Goal: Communication & Community: Answer question/provide support

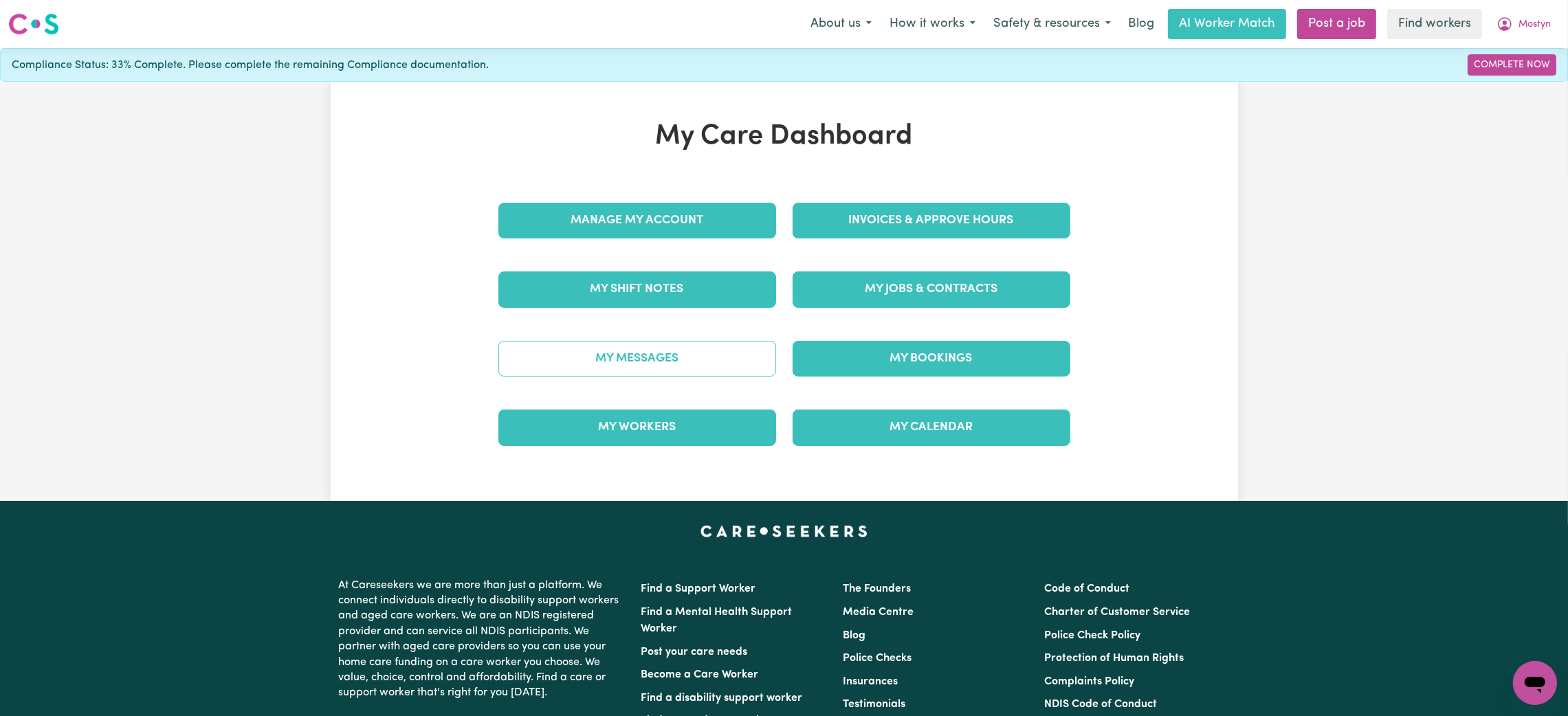
click at [667, 365] on link "My Messages" at bounding box center [637, 358] width 277 height 36
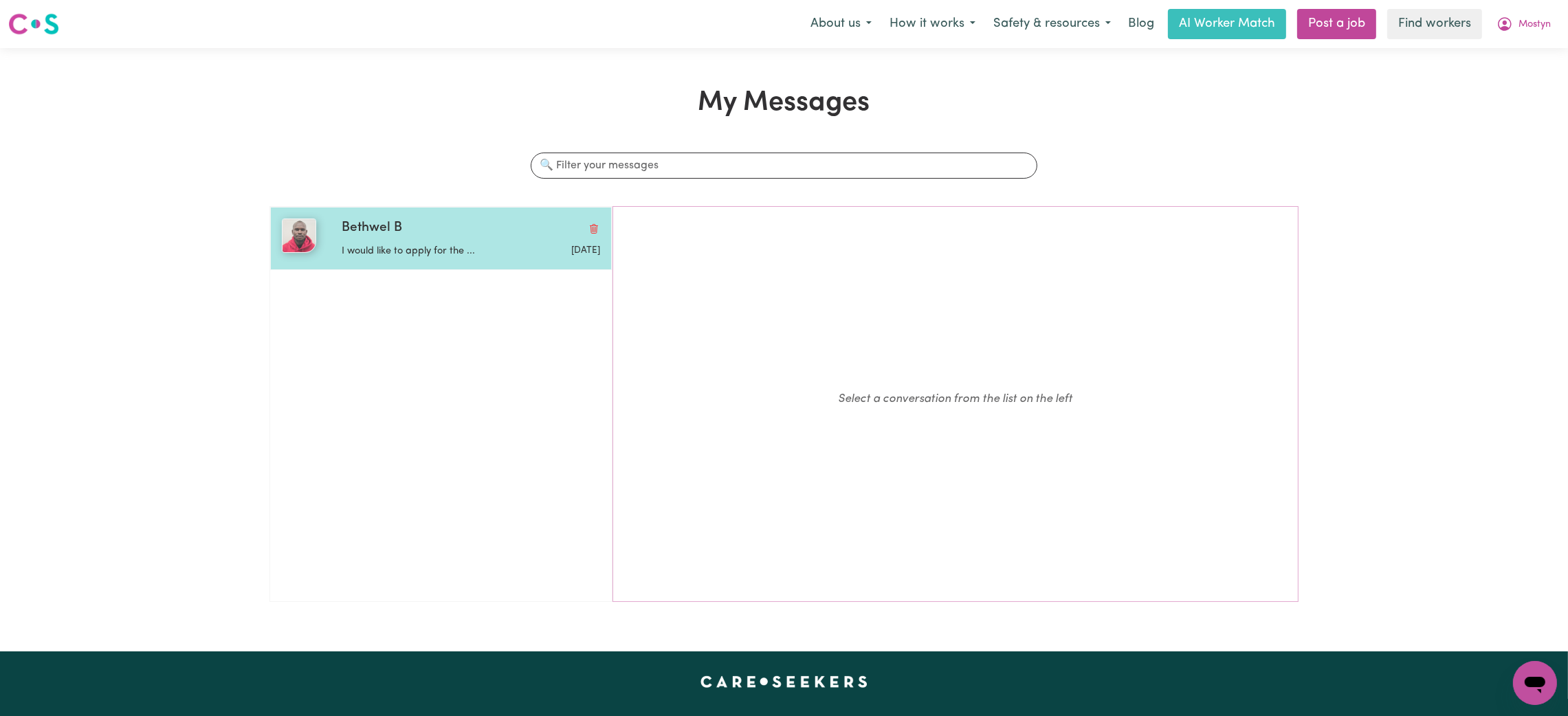
click at [391, 269] on div "Bethwel B I would like to apply for the ... Sep 8 2025" at bounding box center [441, 239] width 342 height 63
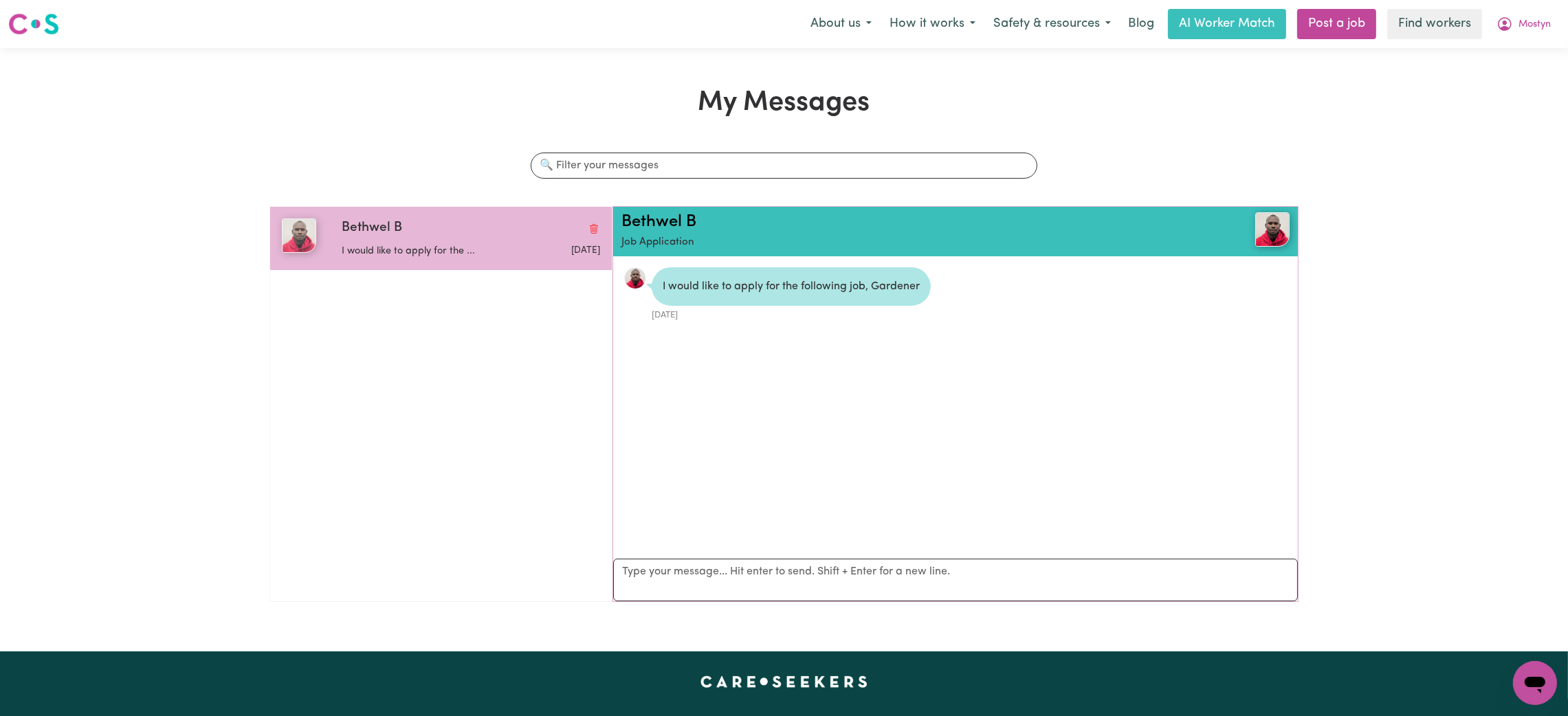
scroll to position [8, 0]
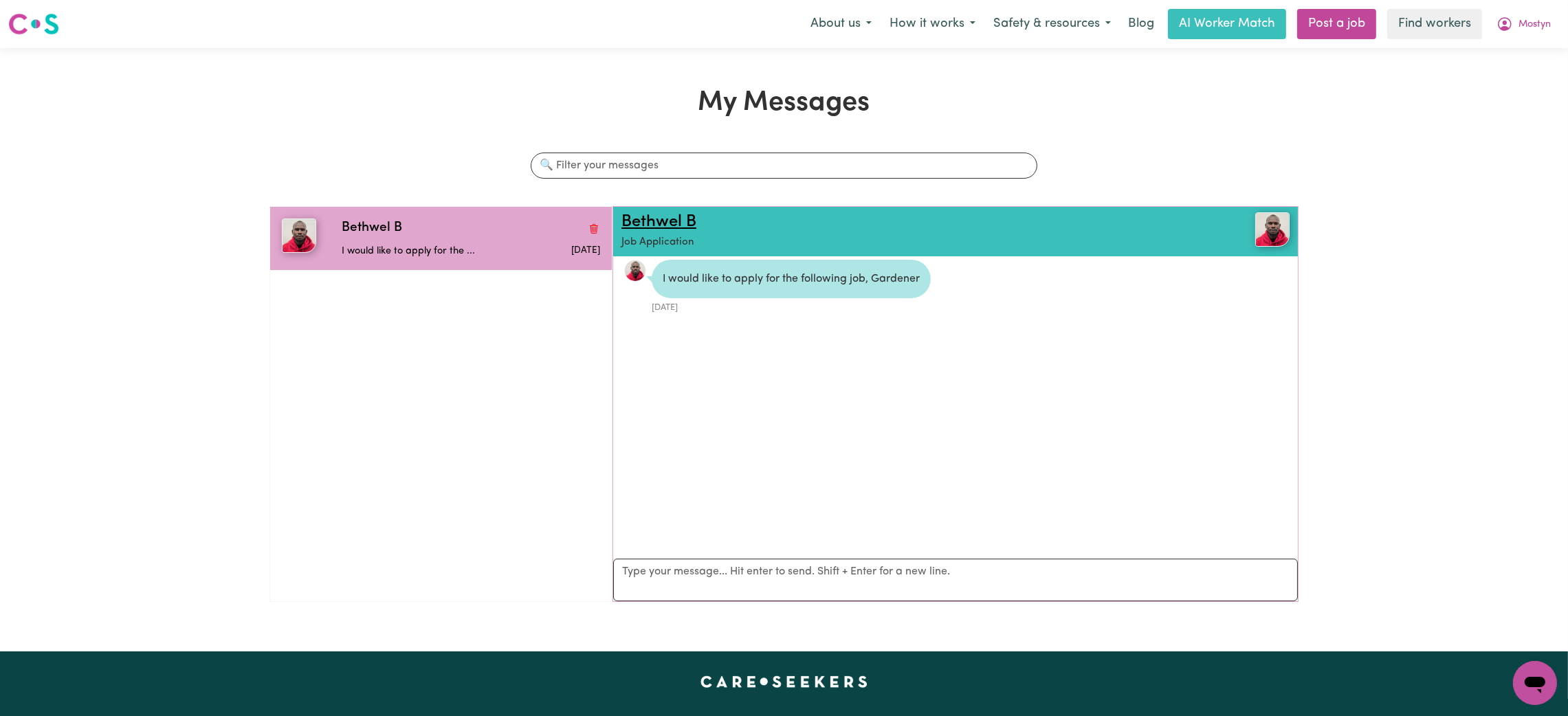
click at [651, 214] on link "Bethwel B" at bounding box center [658, 222] width 75 height 17
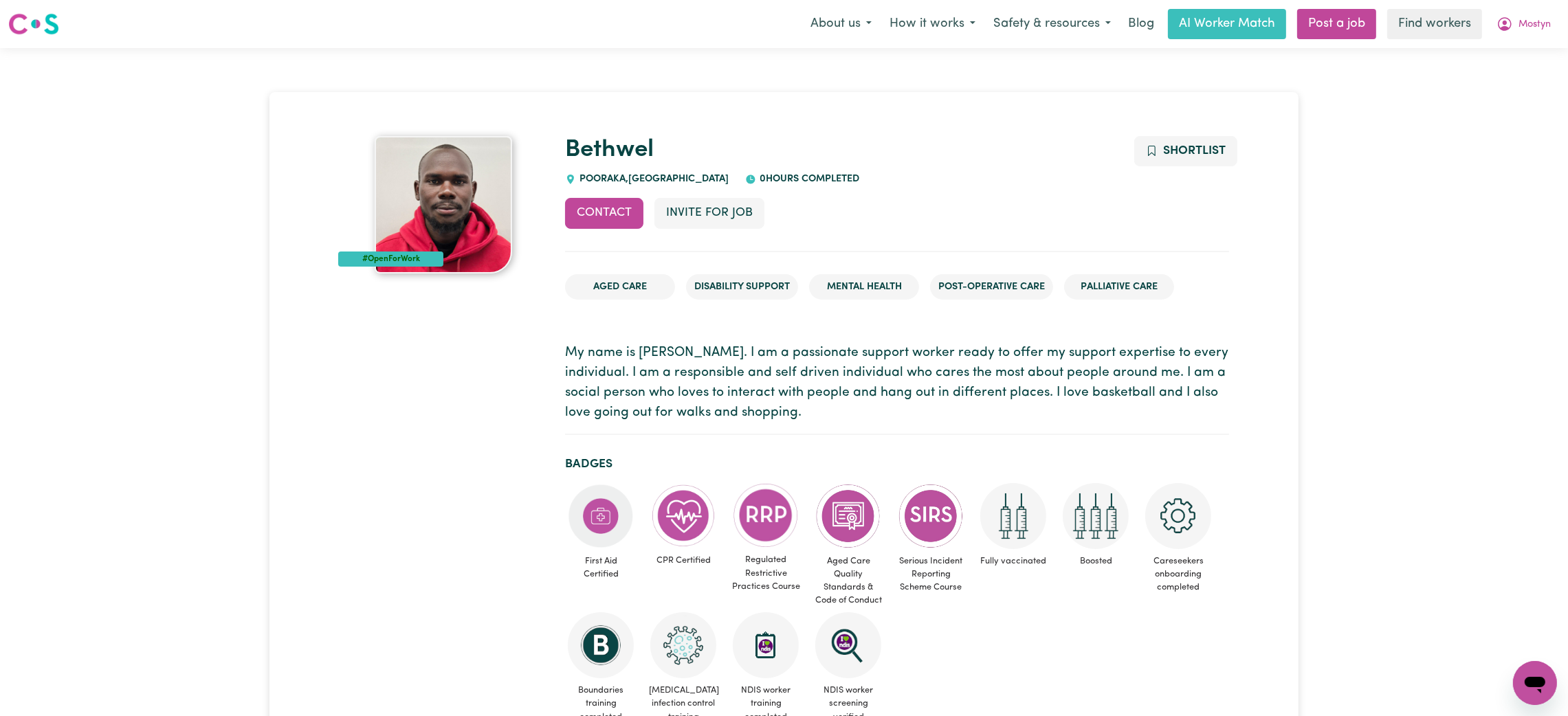
click at [603, 176] on span "POORAKA , South Australia" at bounding box center [652, 179] width 152 height 11
click at [603, 175] on span "POORAKA , South Australia" at bounding box center [652, 179] width 152 height 11
copy span "POORAKA"
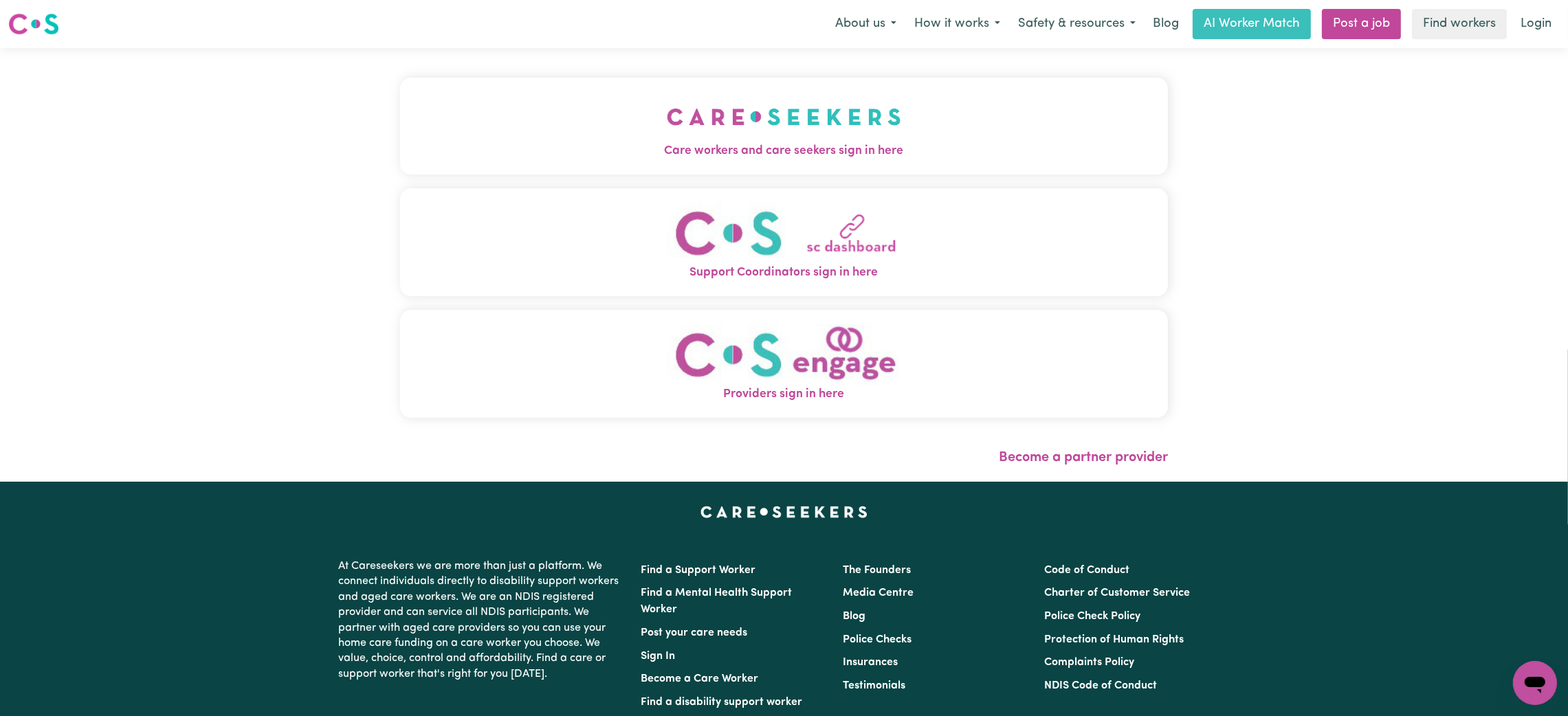
click at [667, 138] on img "Care workers and care seekers sign in here" at bounding box center [784, 117] width 234 height 51
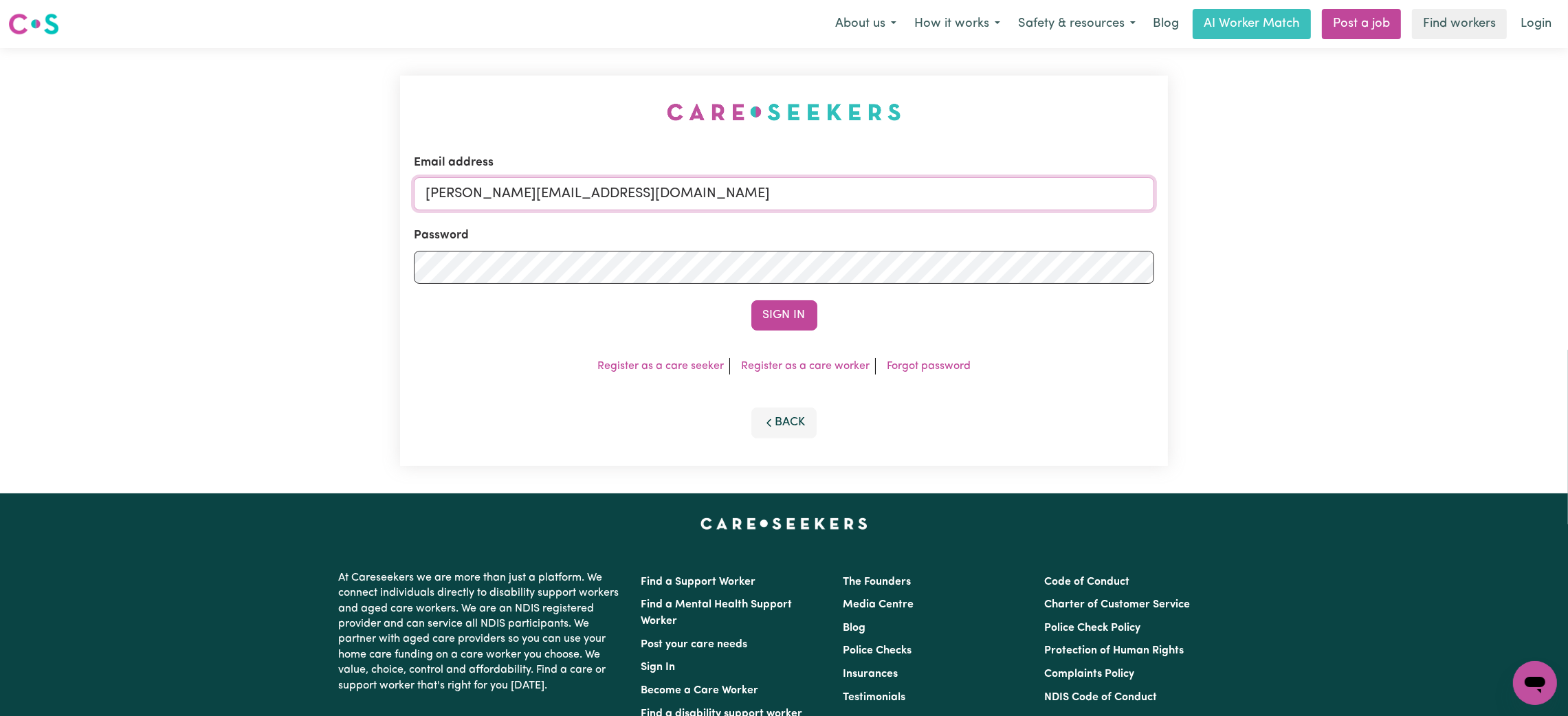
click at [522, 192] on input "[PERSON_NAME][EMAIL_ADDRESS][DOMAIN_NAME]" at bounding box center [784, 193] width 740 height 33
drag, startPoint x: 501, startPoint y: 199, endPoint x: 1087, endPoint y: 192, distance: 586.0
click at [1087, 192] on input "[EMAIL_ADDRESS][PERSON_NAME][DOMAIN_NAME]" at bounding box center [784, 193] width 740 height 33
type input "superuser~[EMAIL_ADDRESS][DOMAIN_NAME]"
click at [785, 321] on button "Sign In" at bounding box center [784, 315] width 66 height 30
